Goal: Task Accomplishment & Management: Use online tool/utility

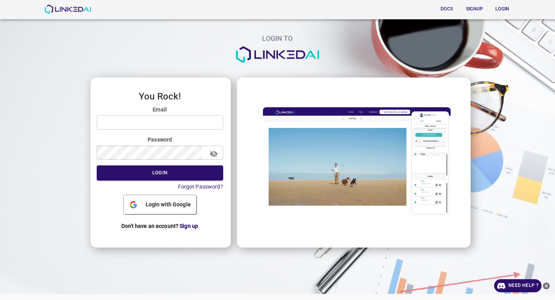
click at [168, 122] on input "email" at bounding box center [160, 122] width 127 height 14
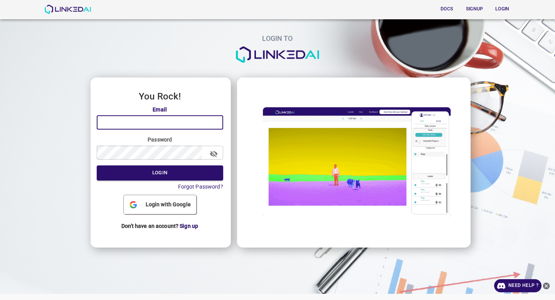
click at [168, 122] on input "email" at bounding box center [160, 122] width 127 height 14
click at [100, 92] on h3 "You Rock!" at bounding box center [160, 96] width 127 height 10
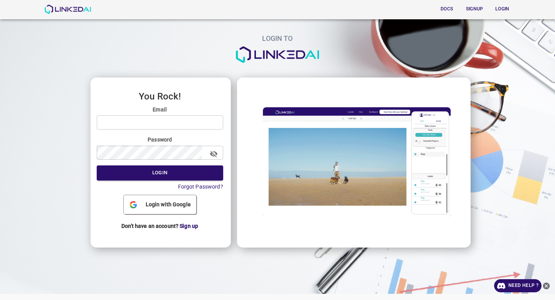
click at [182, 120] on input "email" at bounding box center [160, 122] width 127 height 14
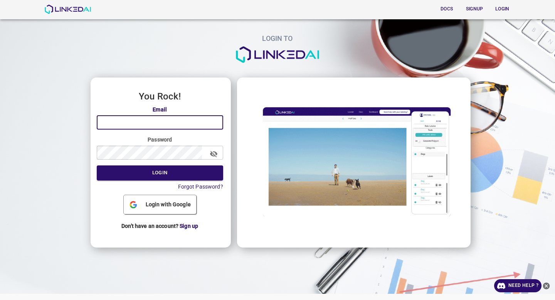
paste input "quercus@linkedai.co"
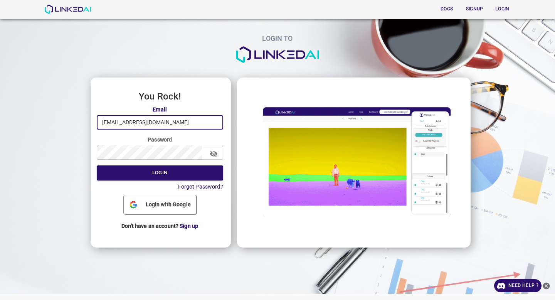
type input "quercus@linkedai.co"
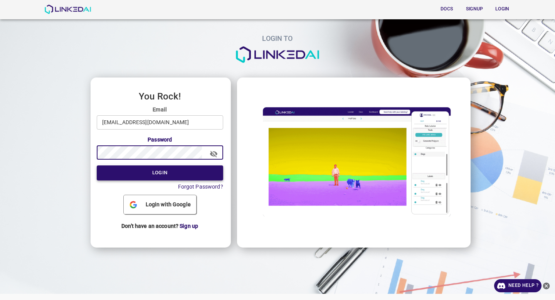
click at [152, 168] on button "Login" at bounding box center [160, 172] width 127 height 15
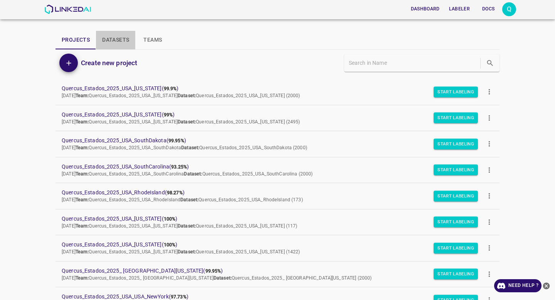
click at [111, 41] on button "Datasets" at bounding box center [115, 40] width 39 height 19
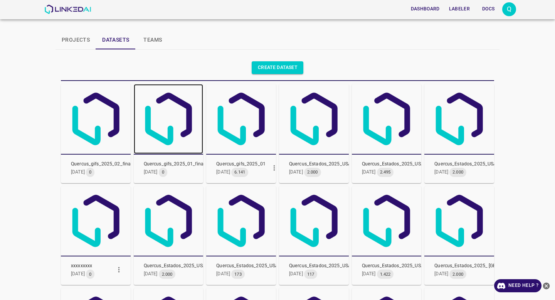
click at [167, 125] on img at bounding box center [169, 119] width 70 height 70
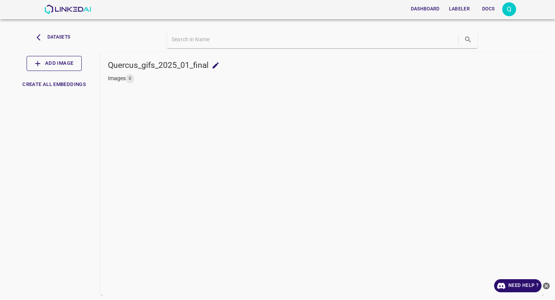
click at [70, 68] on button "Add Image" at bounding box center [54, 63] width 55 height 15
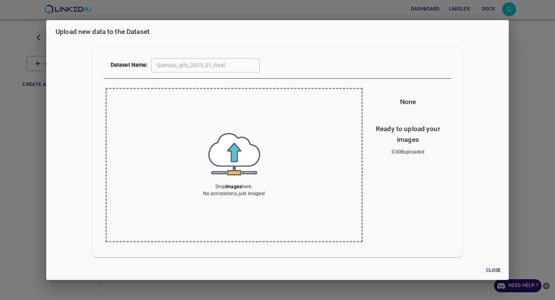
click at [230, 189] on b "images" at bounding box center [234, 186] width 16 height 5
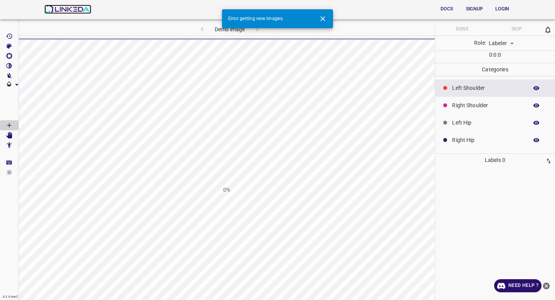
click at [84, 9] on img at bounding box center [67, 9] width 47 height 9
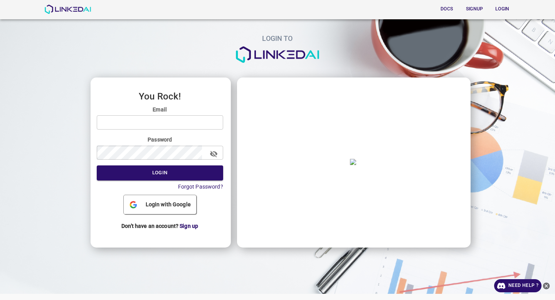
click at [146, 128] on input "email" at bounding box center [160, 122] width 127 height 14
paste input "[EMAIL_ADDRESS][DOMAIN_NAME]"
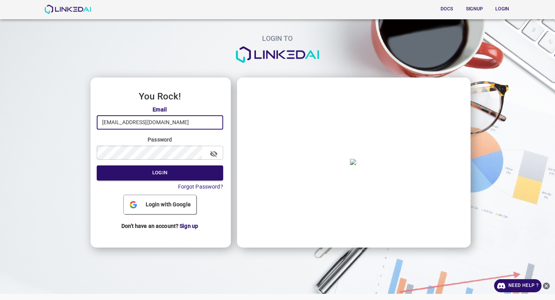
type input "[EMAIL_ADDRESS][DOMAIN_NAME]"
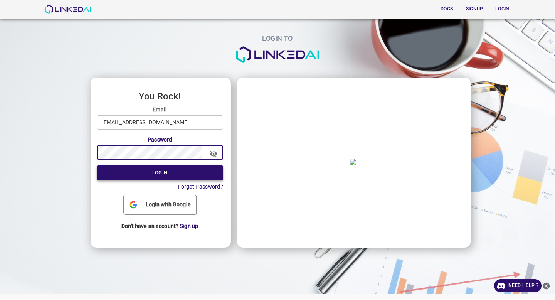
click at [179, 167] on button "Login" at bounding box center [160, 172] width 127 height 15
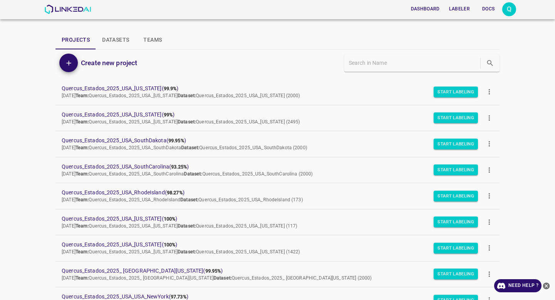
click at [113, 42] on button "Datasets" at bounding box center [115, 40] width 39 height 19
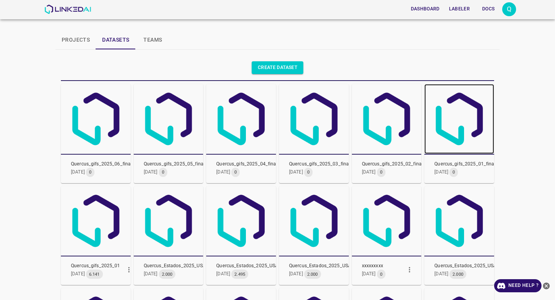
click at [444, 134] on img at bounding box center [460, 119] width 70 height 70
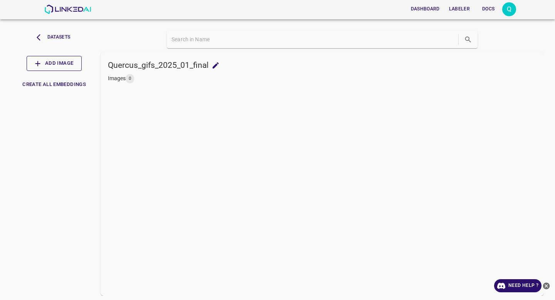
click at [64, 65] on button "Add Image" at bounding box center [54, 63] width 55 height 15
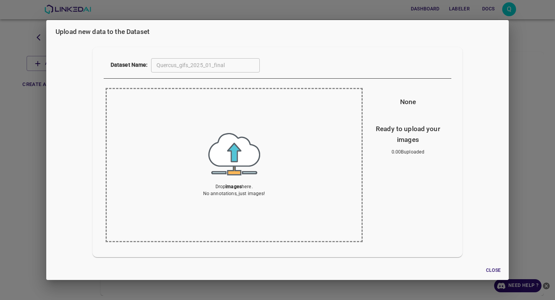
click at [240, 142] on img at bounding box center [234, 154] width 52 height 42
click at [205, 160] on div "Drop images here. No annotations, just images!" at bounding box center [234, 165] width 62 height 64
